Goal: Task Accomplishment & Management: Use online tool/utility

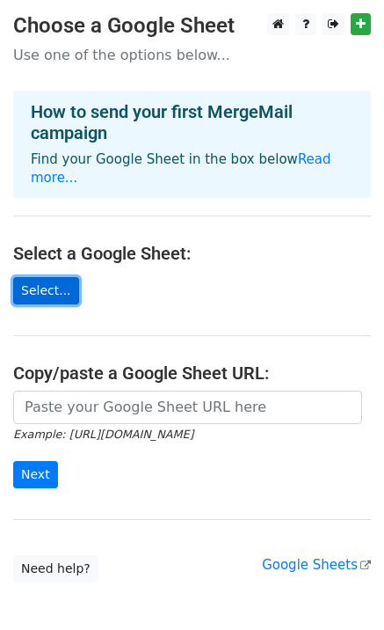
click at [28, 277] on link "Select..." at bounding box center [46, 290] width 66 height 27
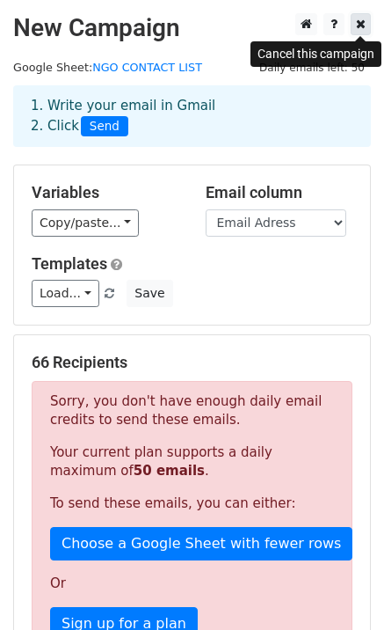
click at [355, 24] on link at bounding box center [361, 24] width 20 height 22
click at [361, 30] on icon at bounding box center [361, 24] width 10 height 12
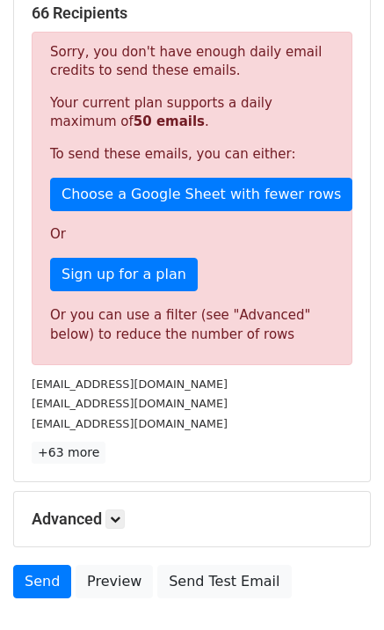
scroll to position [374, 0]
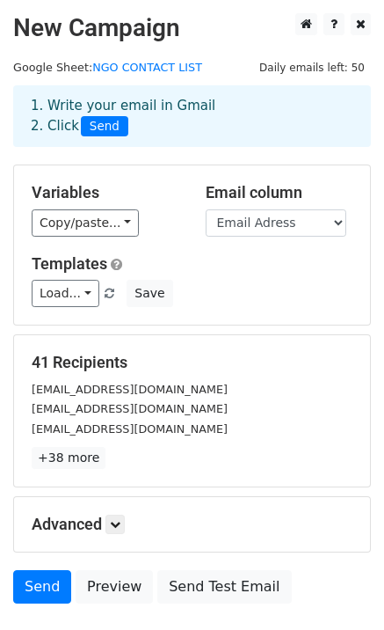
scroll to position [123, 0]
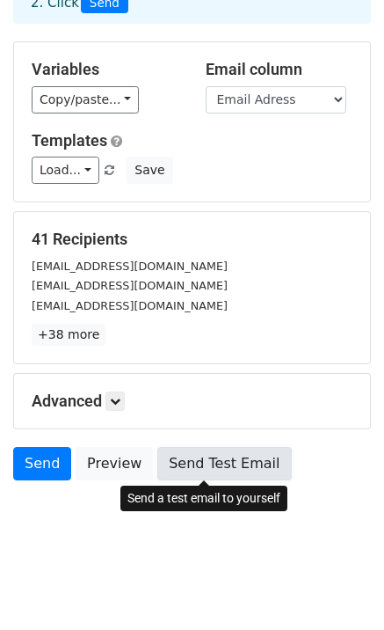
click at [207, 460] on link "Send Test Email" at bounding box center [224, 463] width 134 height 33
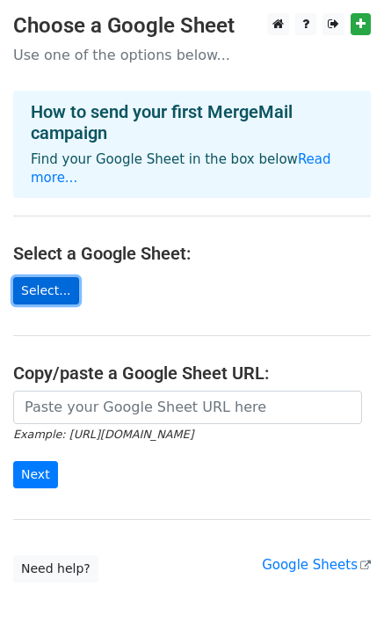
click at [58, 277] on link "Select..." at bounding box center [46, 290] width 66 height 27
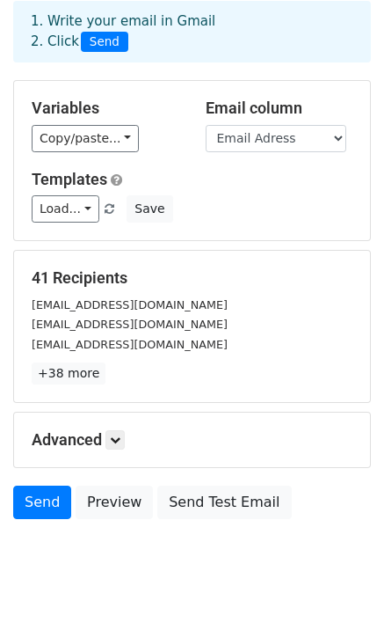
scroll to position [123, 0]
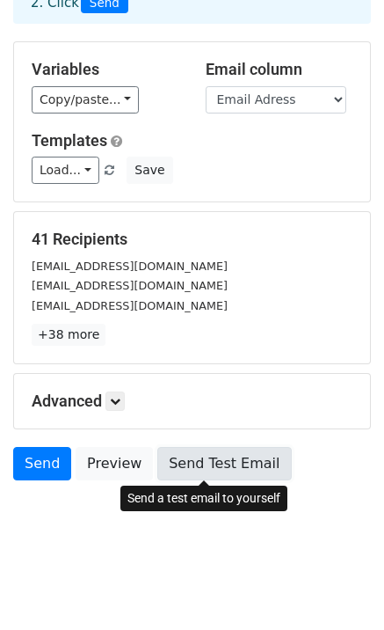
click at [203, 466] on link "Send Test Email" at bounding box center [224, 463] width 134 height 33
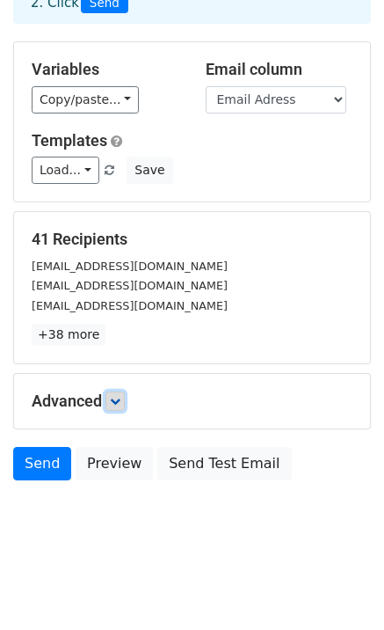
click at [118, 403] on icon at bounding box center [115, 401] width 11 height 11
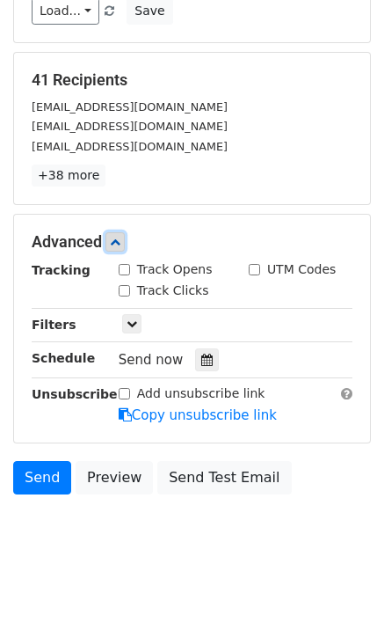
scroll to position [285, 0]
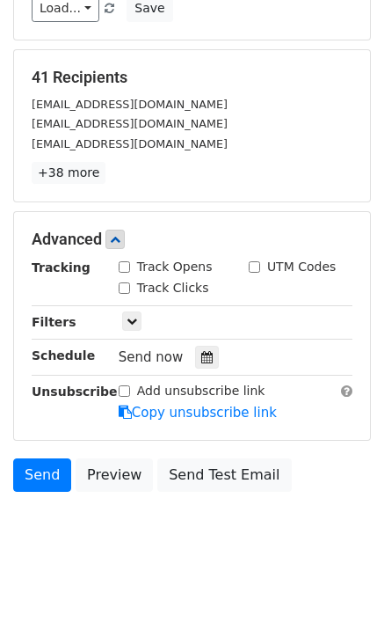
click at [124, 267] on input "Track Opens" at bounding box center [124, 266] width 11 height 11
checkbox input "true"
click at [126, 291] on input "Track Clicks" at bounding box center [124, 287] width 11 height 11
checkbox input "true"
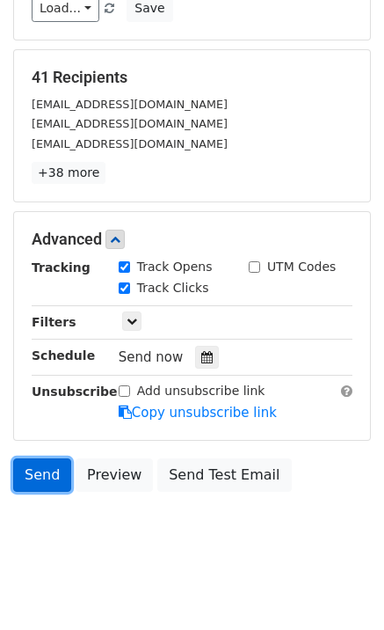
click at [36, 477] on link "Send" at bounding box center [42, 474] width 58 height 33
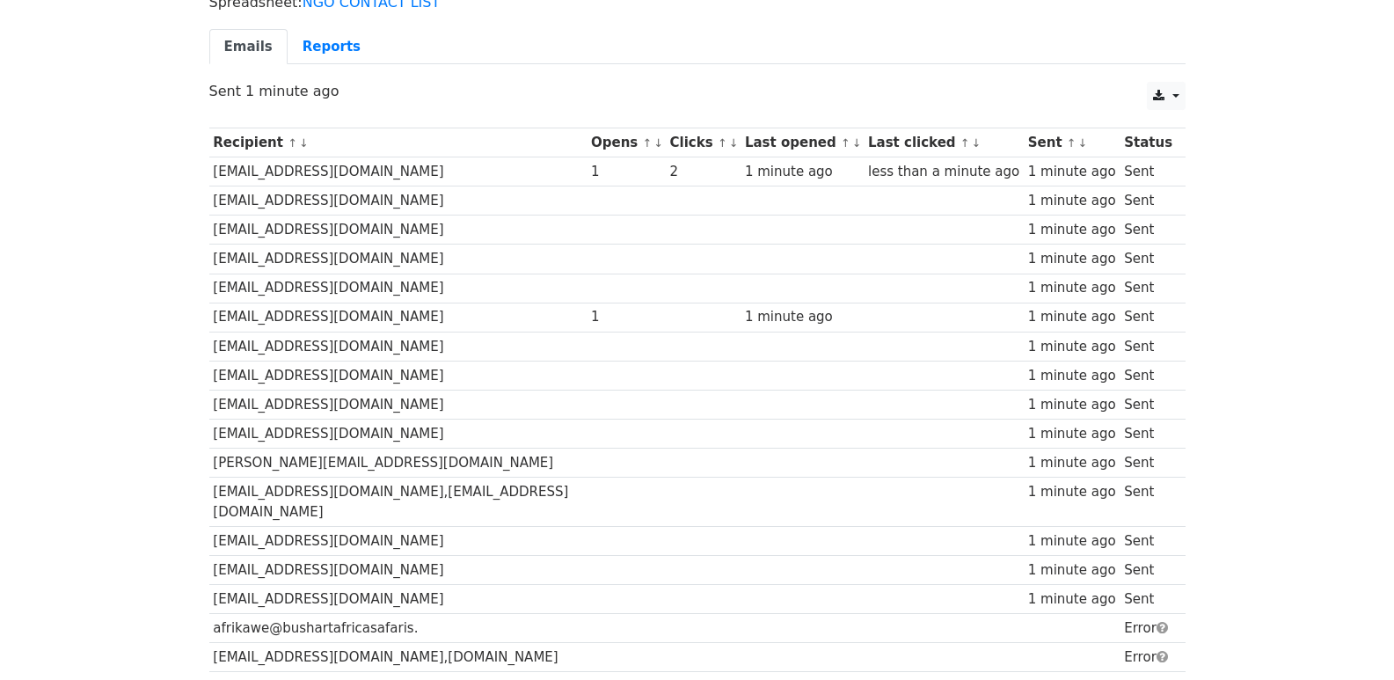
scroll to position [134, 0]
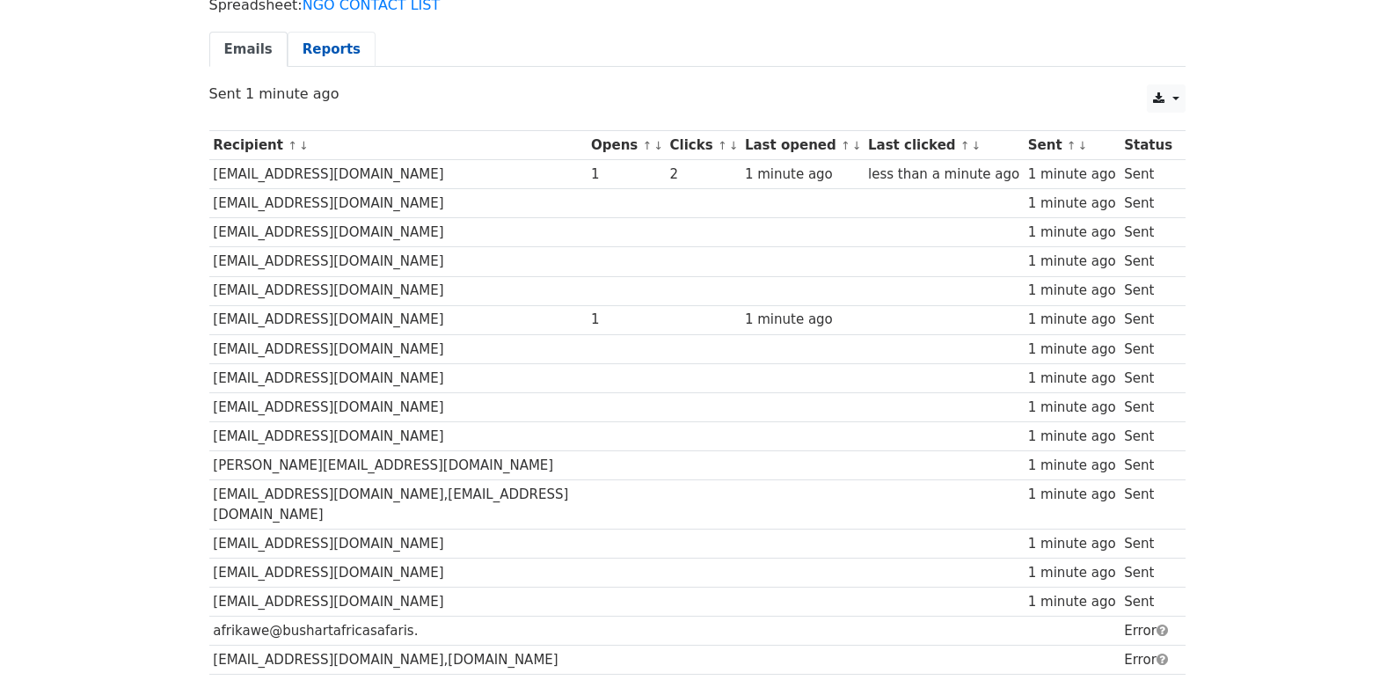
click at [323, 58] on link "Reports" at bounding box center [332, 50] width 88 height 36
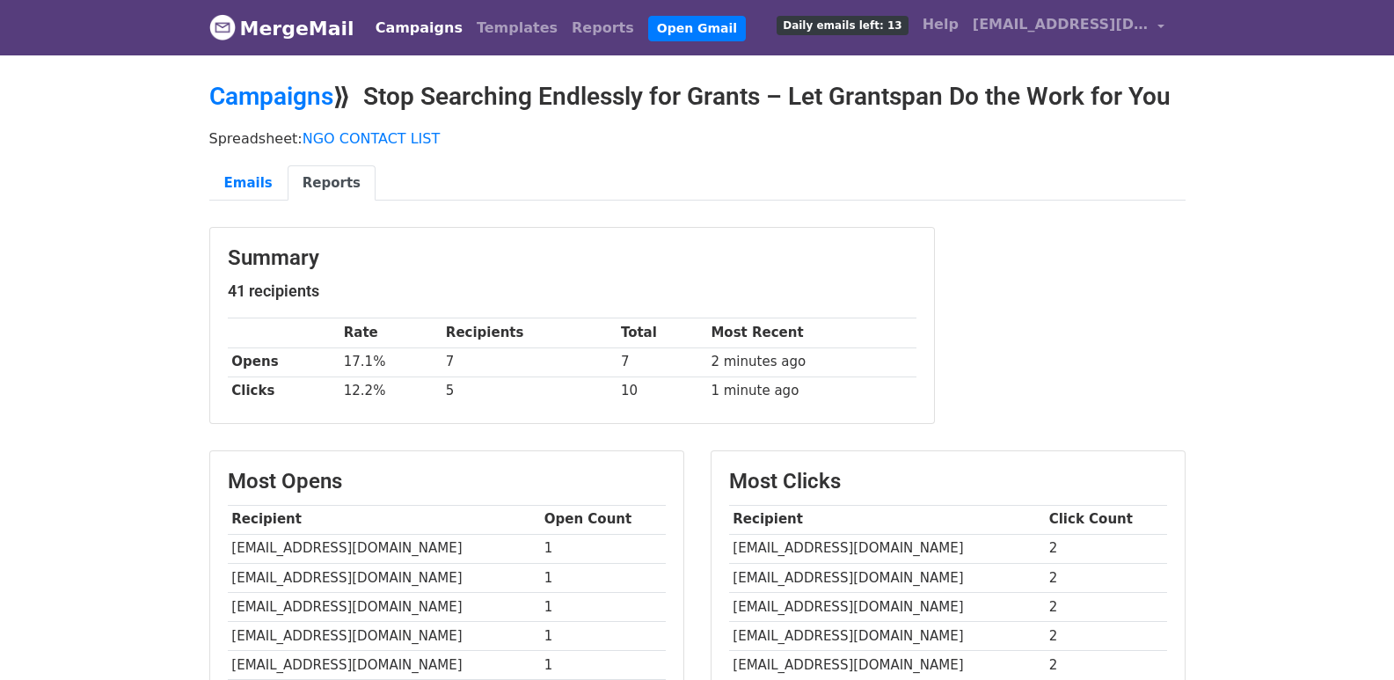
drag, startPoint x: 1402, startPoint y: 252, endPoint x: 1334, endPoint y: 190, distance: 92.1
click at [1334, 190] on html "MergeMail Campaigns Templates Reports Open Gmail Daily emails left: 13 Help [EM…" at bounding box center [697, 535] width 1394 height 1071
